Goal: Task Accomplishment & Management: Manage account settings

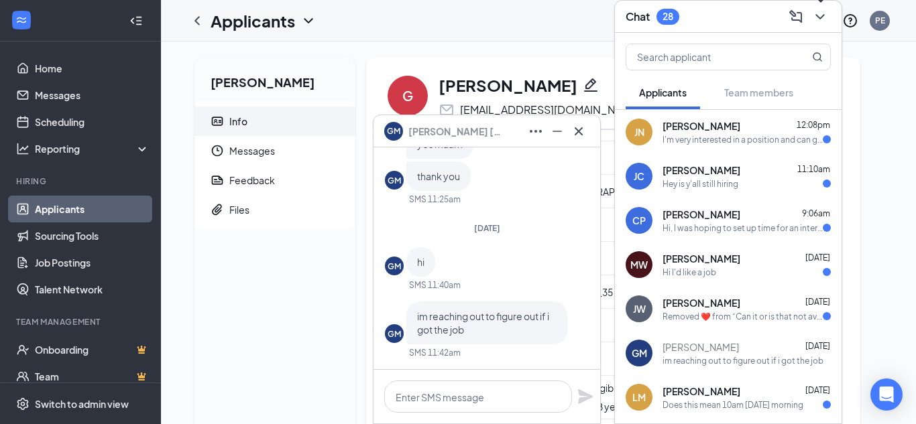
click at [818, 17] on icon "ChevronDown" at bounding box center [820, 17] width 16 height 16
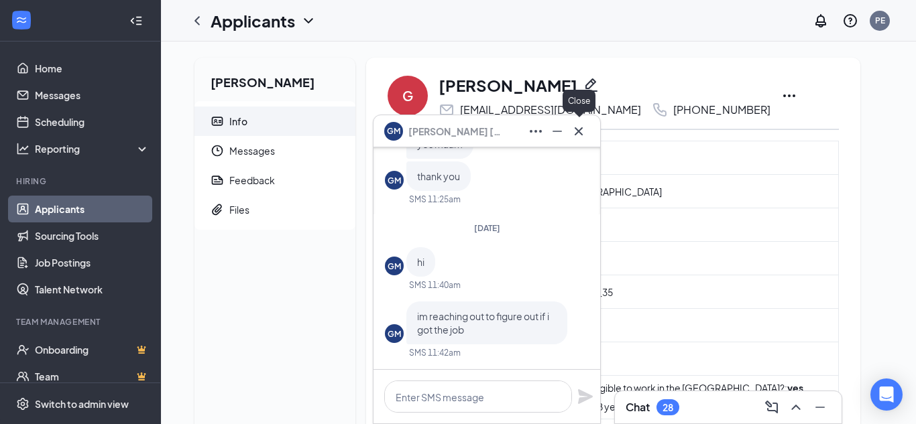
click at [577, 131] on icon "Cross" at bounding box center [579, 131] width 8 height 8
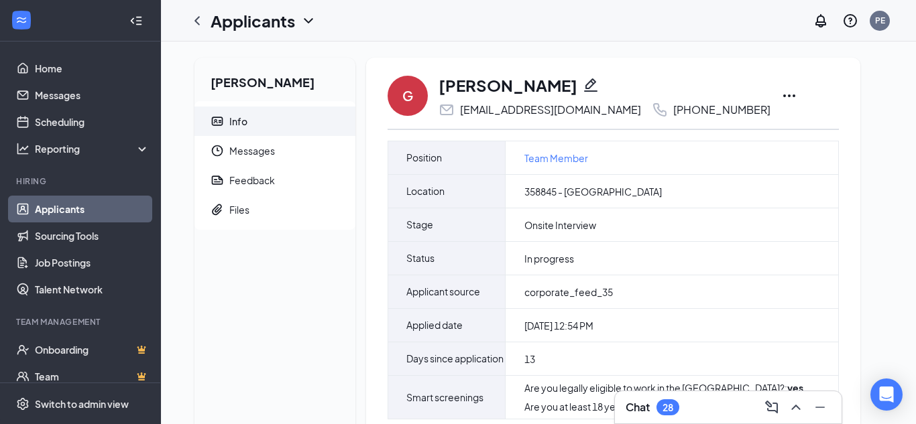
click at [781, 91] on icon "Ellipses" at bounding box center [789, 96] width 16 height 16
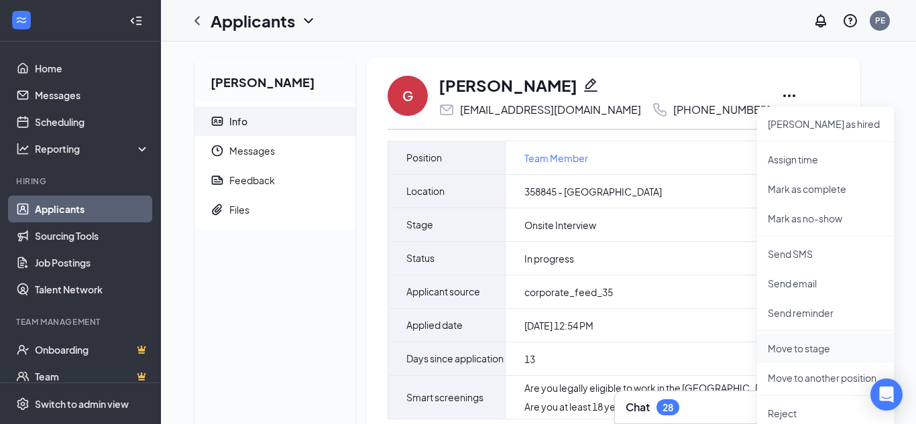
click at [798, 353] on p "Move to stage" at bounding box center [825, 348] width 115 height 13
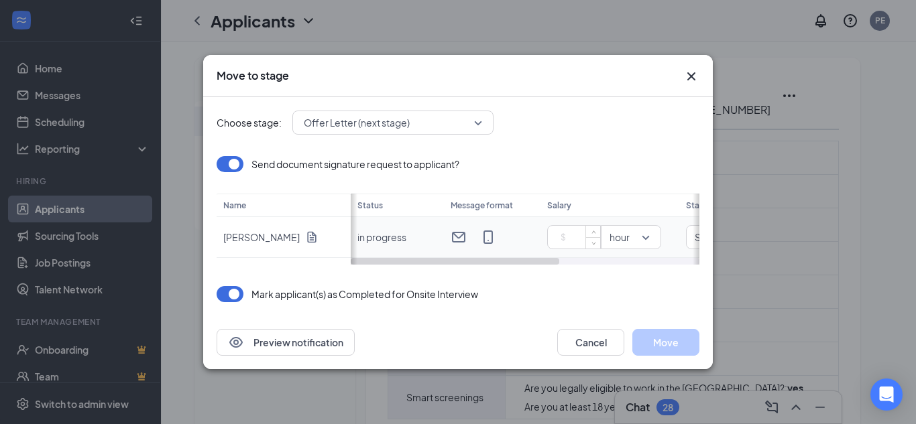
click at [581, 235] on input at bounding box center [576, 237] width 47 height 20
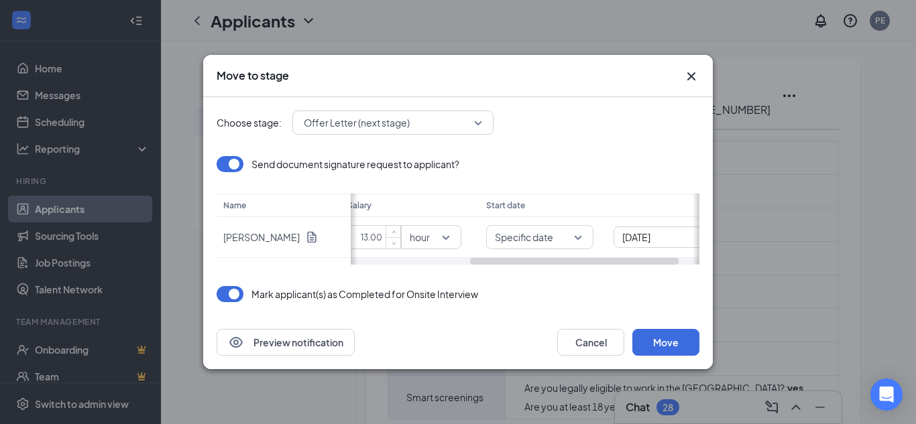
drag, startPoint x: 457, startPoint y: 262, endPoint x: 576, endPoint y: 274, distance: 119.2
click at [576, 274] on div "Choose stage: Offer Letter (next stage) Send document signature request to appl…" at bounding box center [458, 206] width 483 height 219
click at [579, 231] on span "Specific date" at bounding box center [541, 238] width 90 height 14
type input "13"
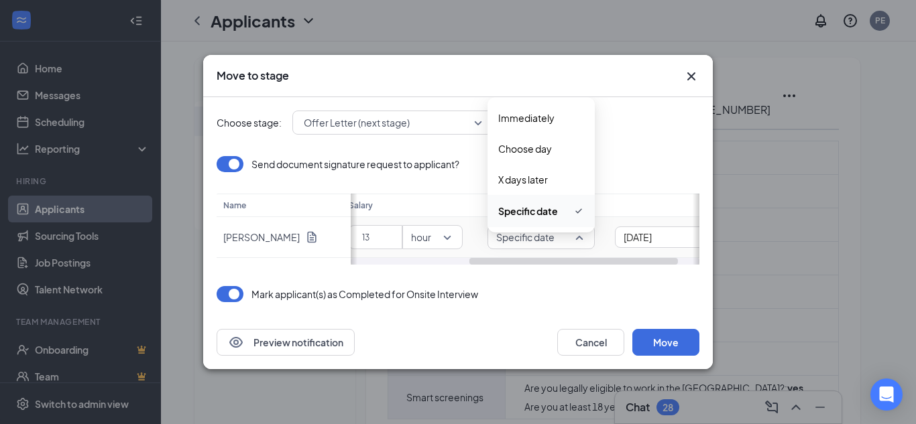
click at [550, 213] on span "Specific date" at bounding box center [528, 211] width 60 height 15
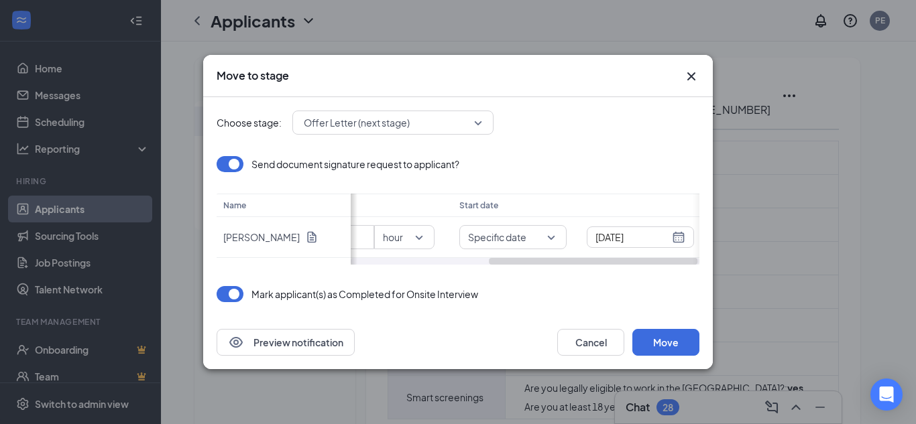
scroll to position [0, 235]
drag, startPoint x: 647, startPoint y: 259, endPoint x: 676, endPoint y: 259, distance: 28.8
click at [676, 259] on div at bounding box center [595, 261] width 209 height 7
click at [671, 231] on div "[DATE]" at bounding box center [632, 237] width 90 height 15
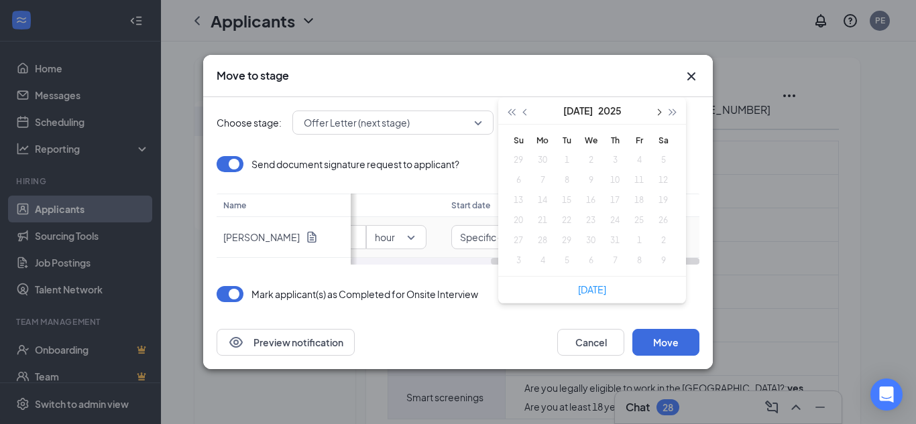
click at [662, 108] on button "button" at bounding box center [657, 110] width 15 height 27
click at [661, 241] on div "30" at bounding box center [663, 241] width 16 height 16
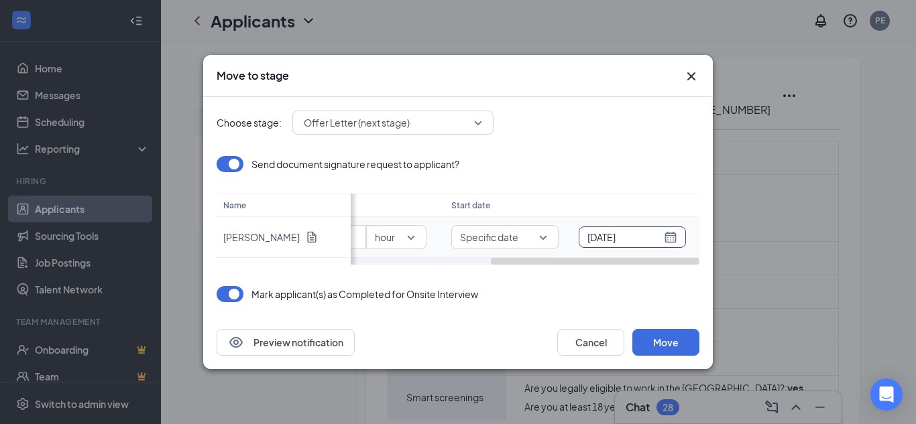
click at [669, 240] on div "[DATE]" at bounding box center [632, 237] width 90 height 15
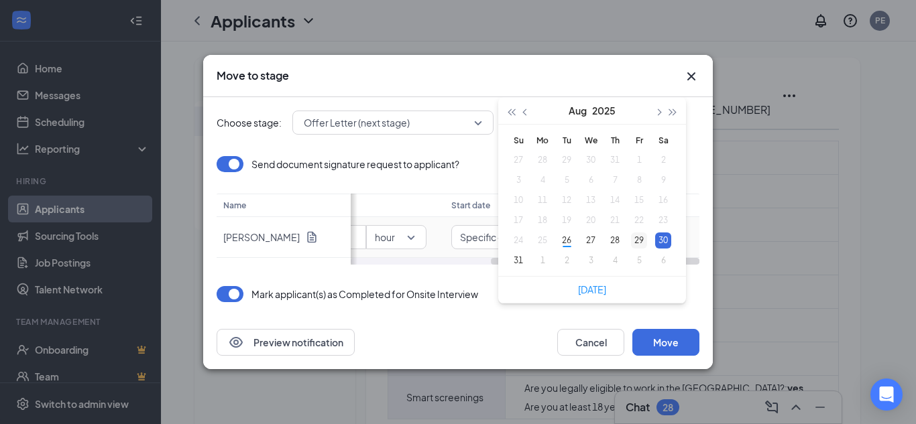
type input "[DATE]"
click at [640, 239] on div "29" at bounding box center [639, 241] width 16 height 16
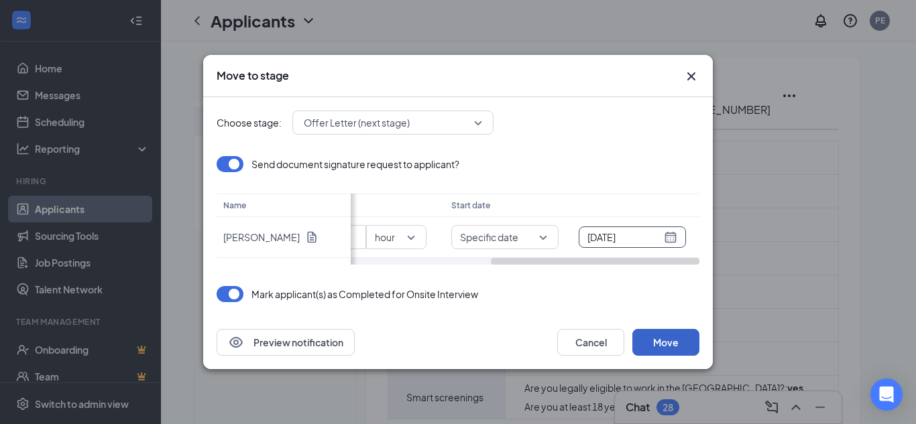
click at [651, 345] on button "Move" at bounding box center [665, 342] width 67 height 27
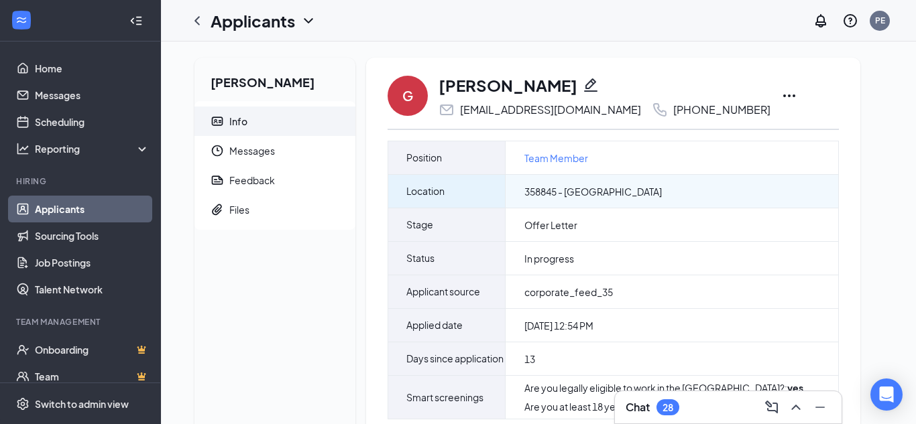
click at [661, 196] on div "358845 - [GEOGRAPHIC_DATA]" at bounding box center [672, 191] width 333 height 33
click at [624, 194] on span "358845 - [GEOGRAPHIC_DATA]" at bounding box center [592, 191] width 137 height 13
click at [665, 190] on div "358845 - [GEOGRAPHIC_DATA]" at bounding box center [672, 191] width 333 height 33
